Goal: Task Accomplishment & Management: Manage account settings

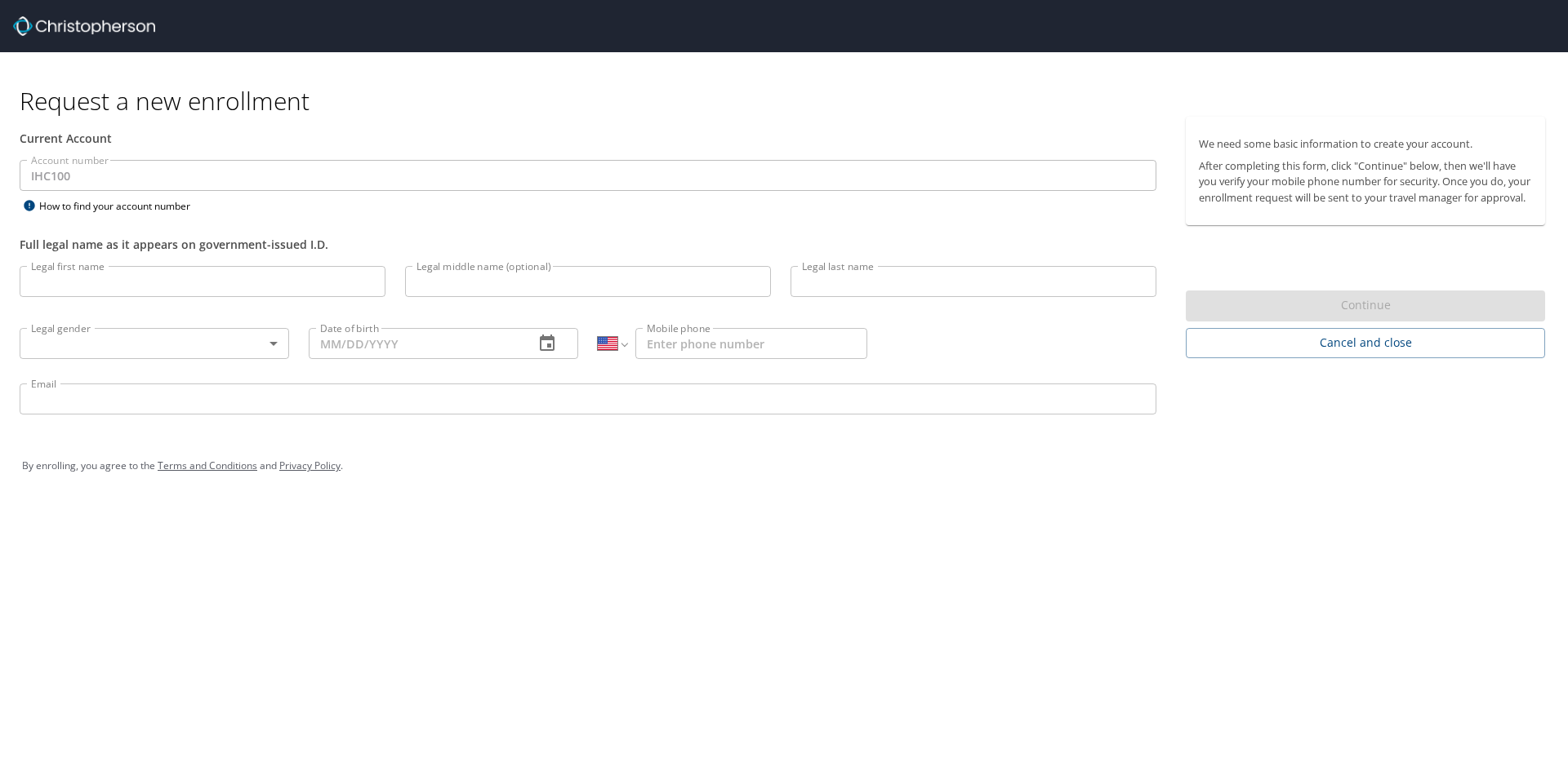
select select "US"
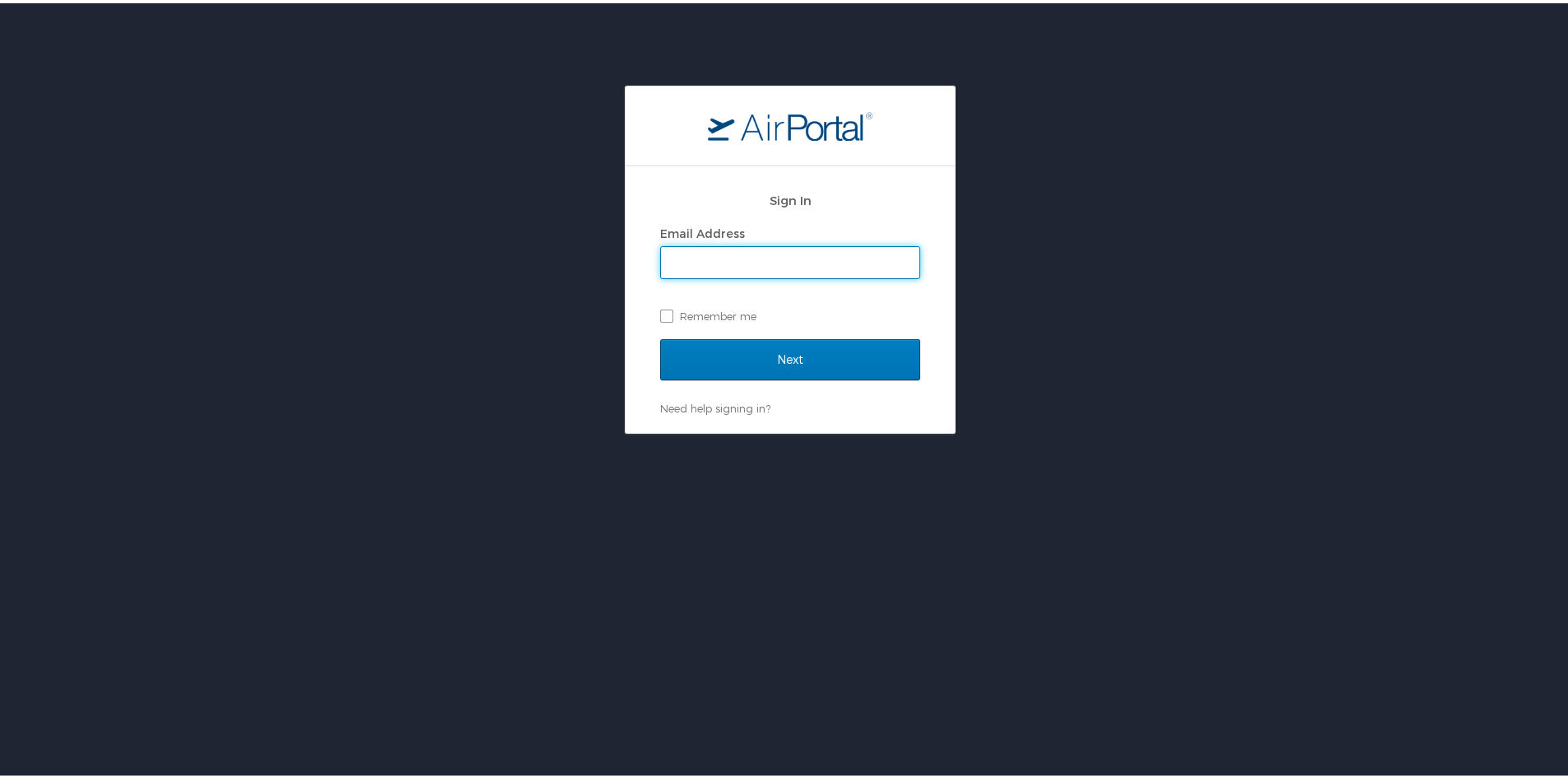
click at [715, 262] on input "Email Address" at bounding box center [789, 260] width 259 height 31
type input "[PERSON_NAME].Combe@imail.,org"
click at [661, 336] on input "Next" at bounding box center [790, 357] width 260 height 41
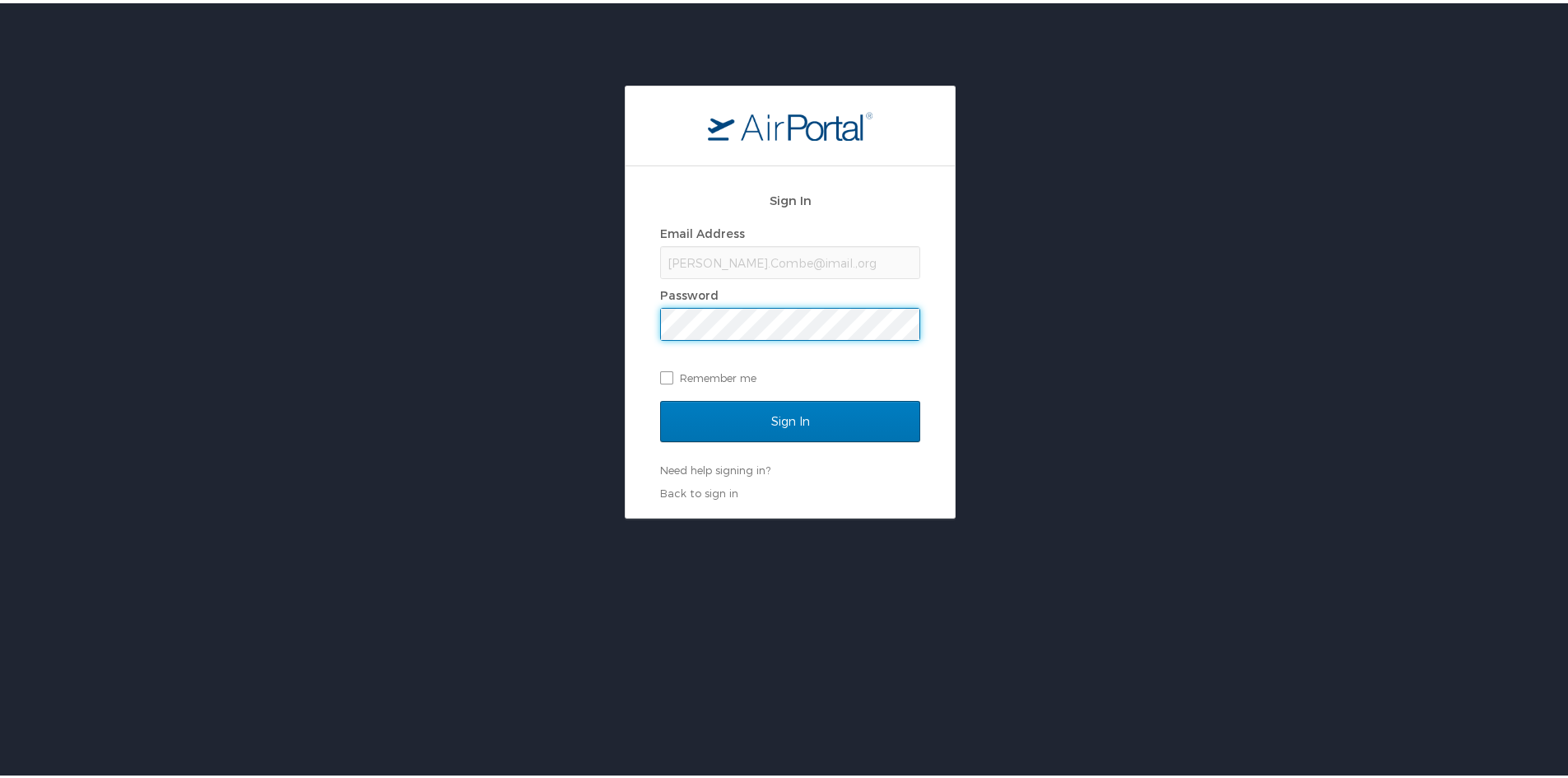
click at [661, 398] on input "Sign In" at bounding box center [790, 418] width 260 height 41
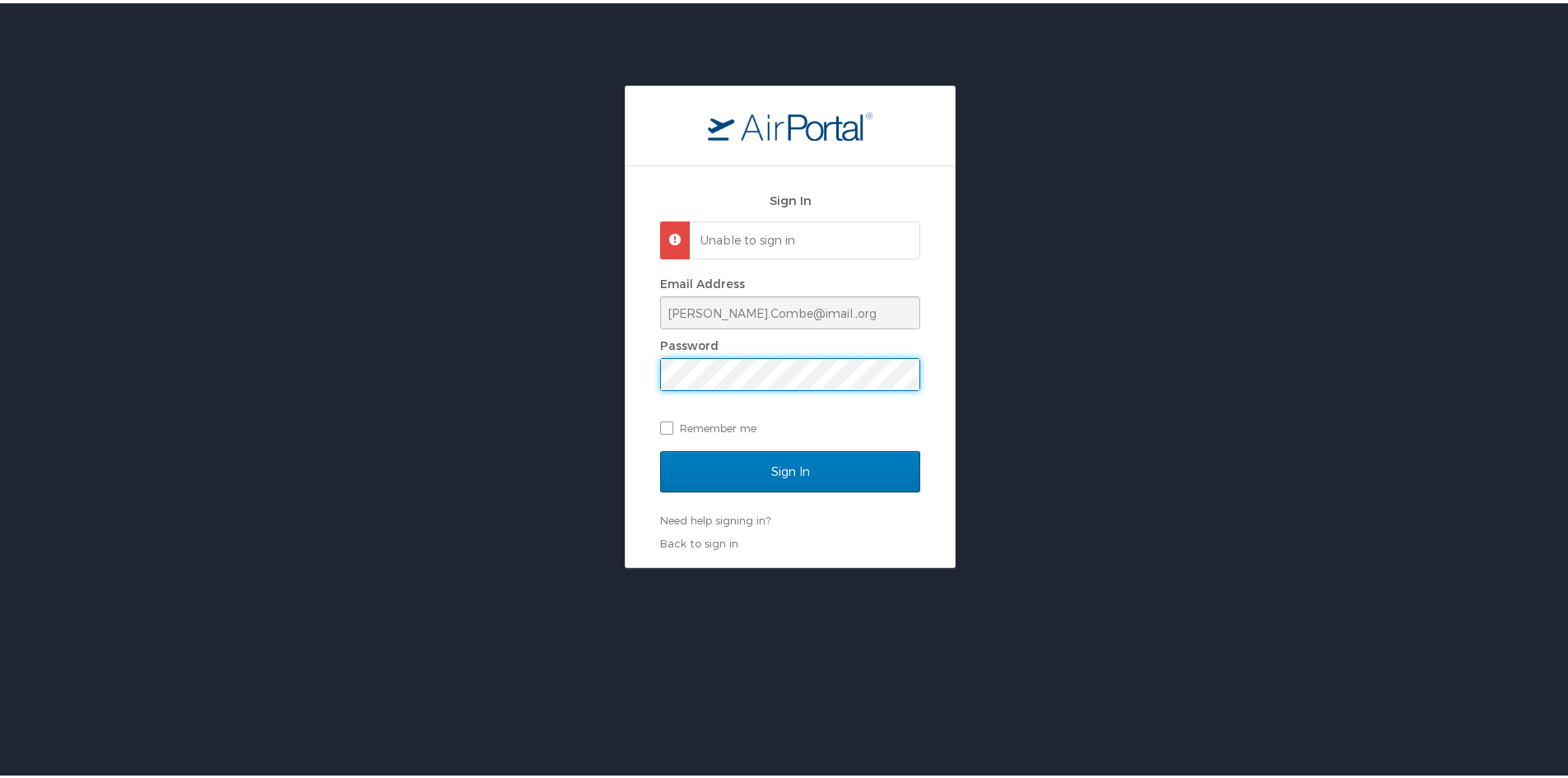
click at [652, 356] on div "Sign In Unable to sign in Email Address [PERSON_NAME].Combe@imail.,org Password…" at bounding box center [790, 363] width 329 height 401
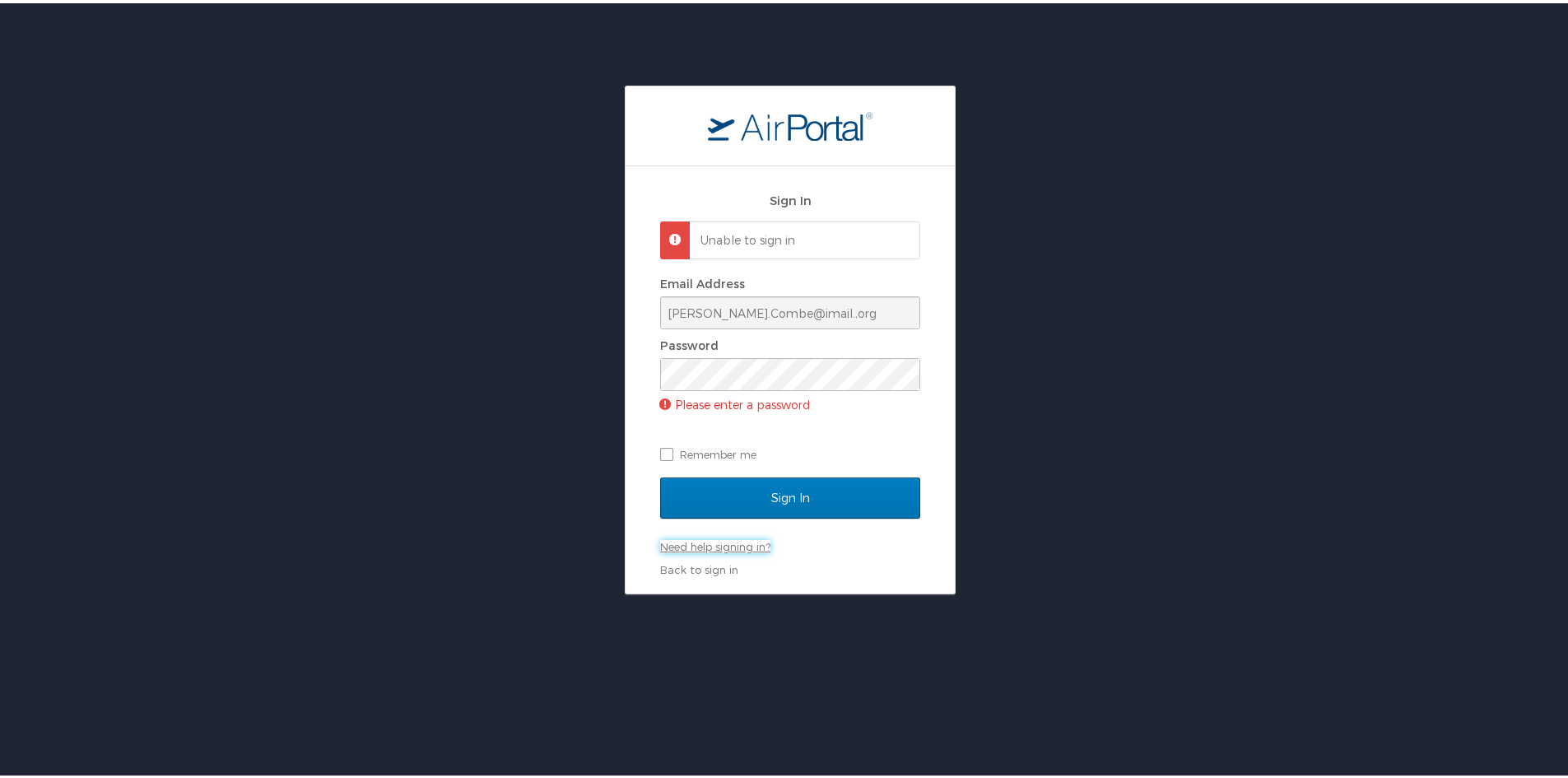
click at [700, 539] on link "Need help signing in?" at bounding box center [715, 543] width 111 height 13
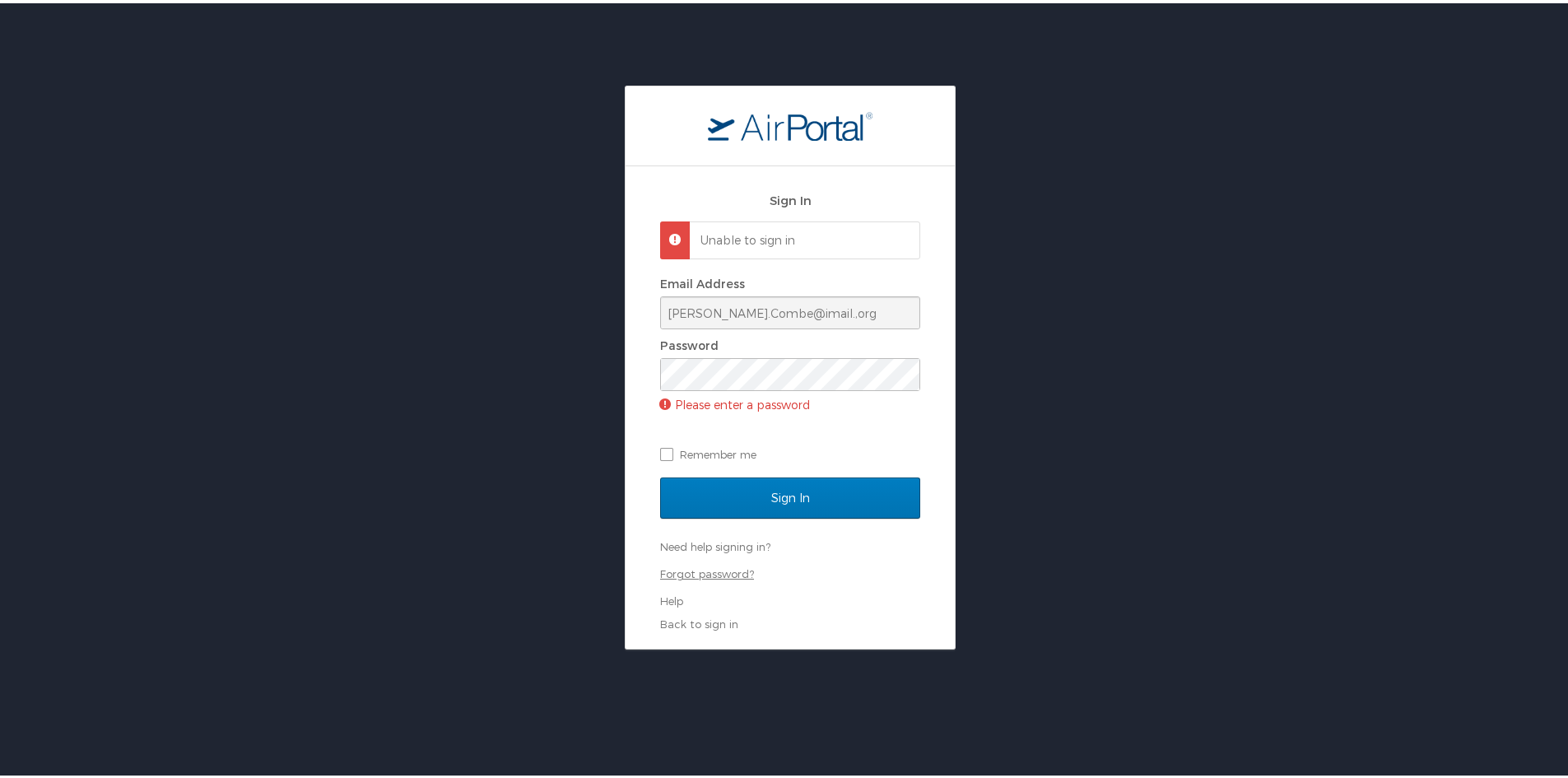
click at [690, 572] on link "Forgot password?" at bounding box center [707, 570] width 94 height 13
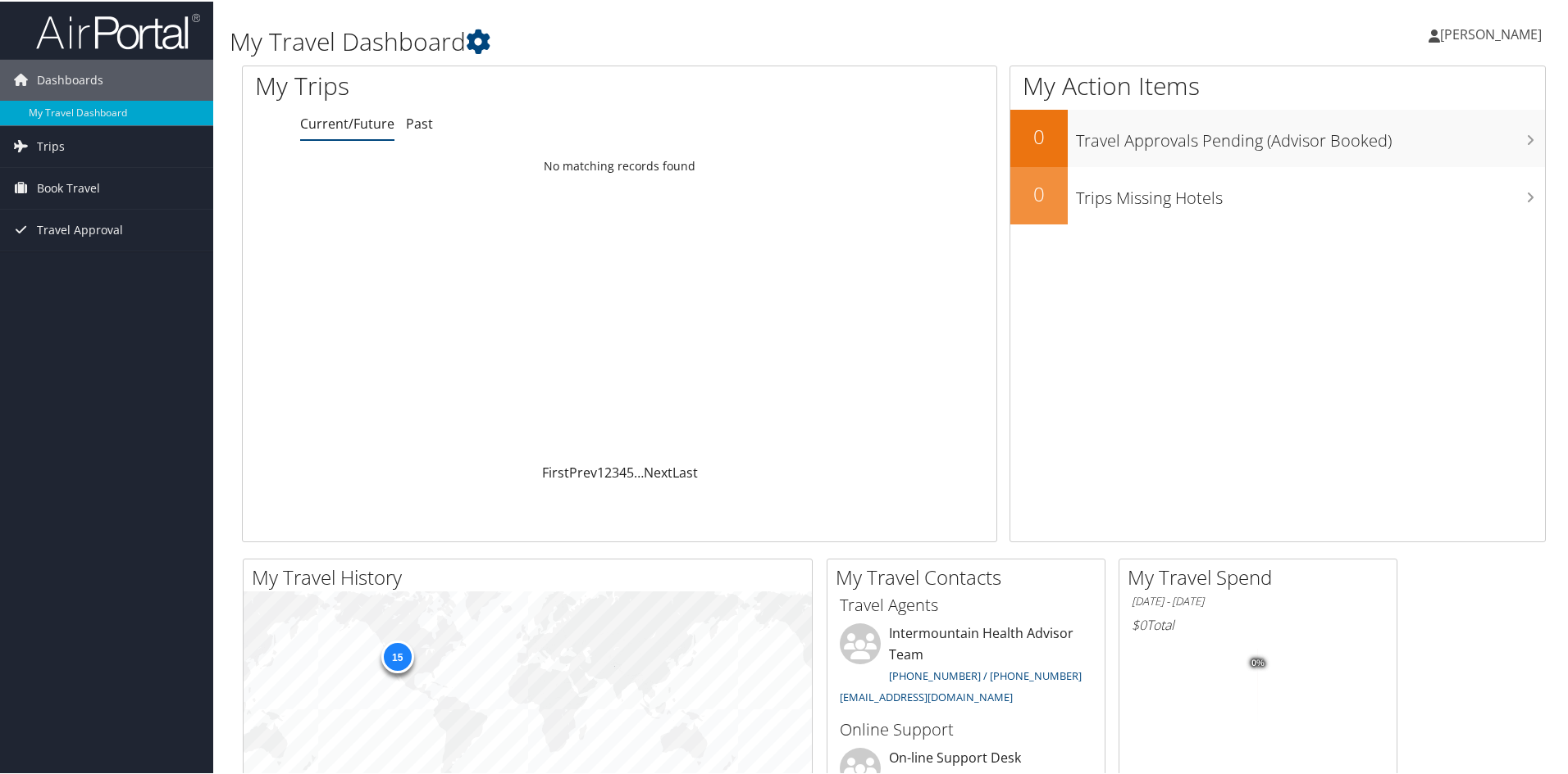
click at [1478, 40] on span "Shari Combe" at bounding box center [1491, 33] width 102 height 18
click at [1421, 138] on link "View Travel Profile" at bounding box center [1447, 146] width 183 height 28
